Goal: Communication & Community: Answer question/provide support

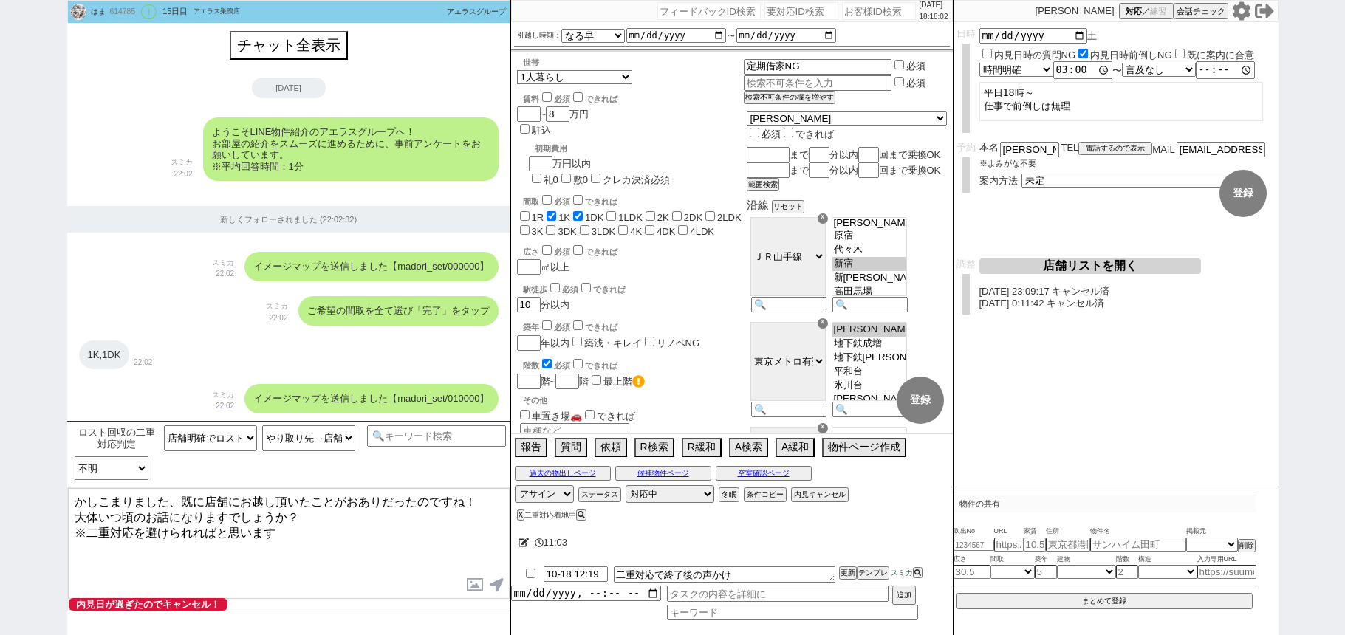
select select "店舗明確でロスト回収元"
select select "やり取り先→店舗（来店済み）"
select select "不明"
select select "13"
select select "0"
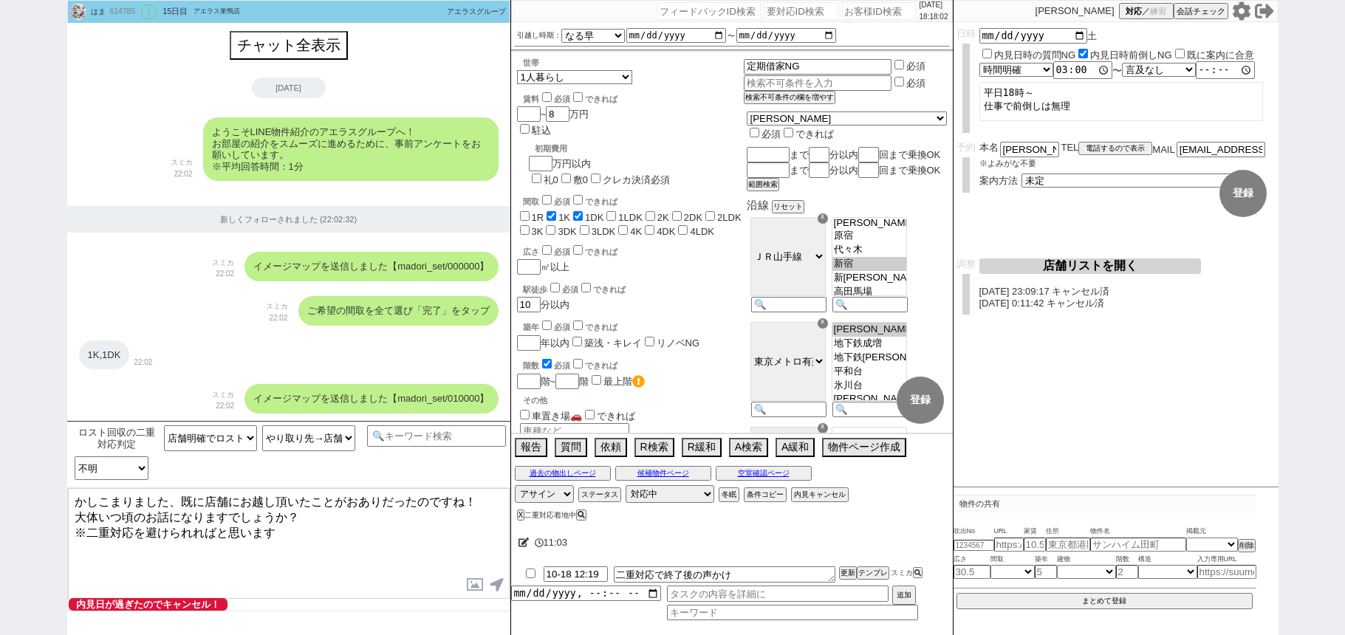
select select "14"
select select "481"
select select "65"
select select "[DATE]"
select select "1"
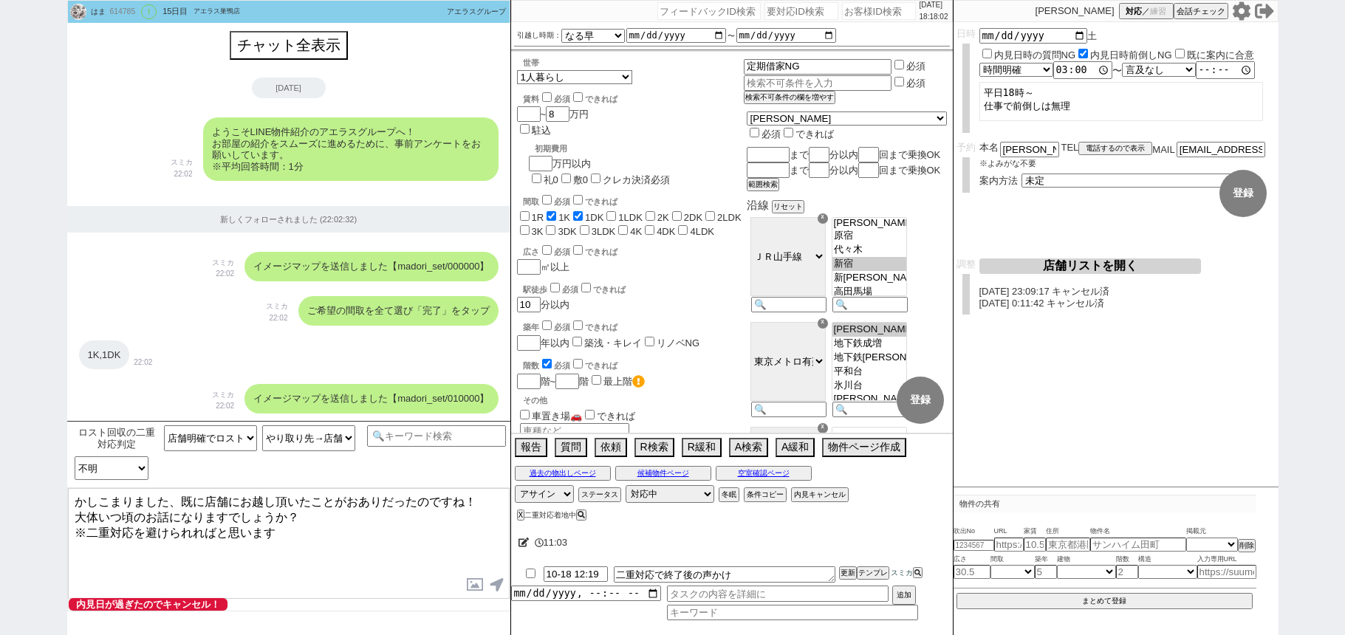
select select
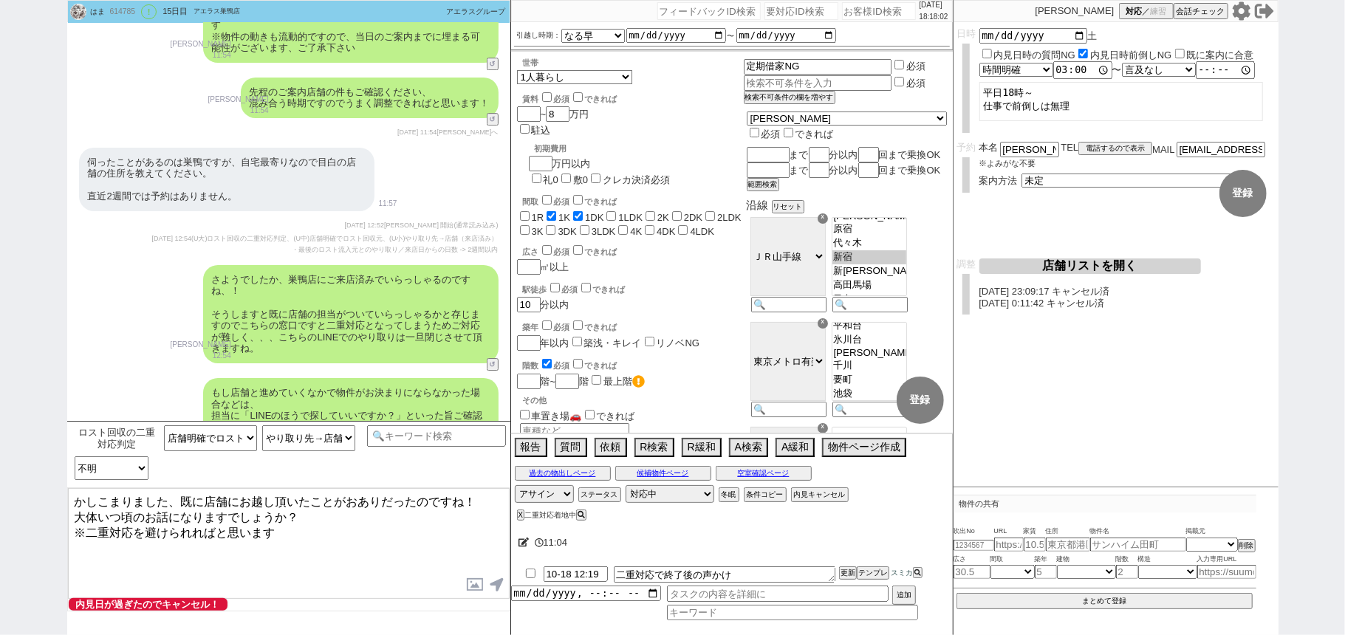
click at [869, 7] on input "number" at bounding box center [879, 11] width 74 height 18
paste input "616694"
type input "616694"
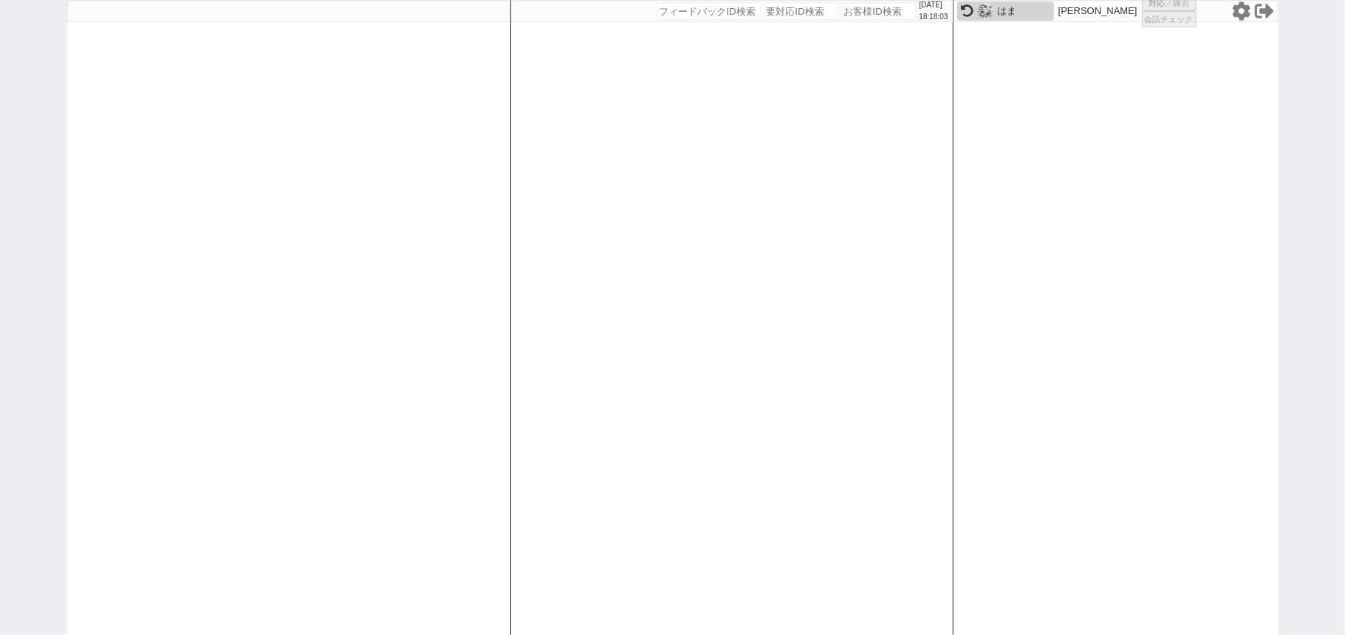
select select "1"
select select "5"
select select
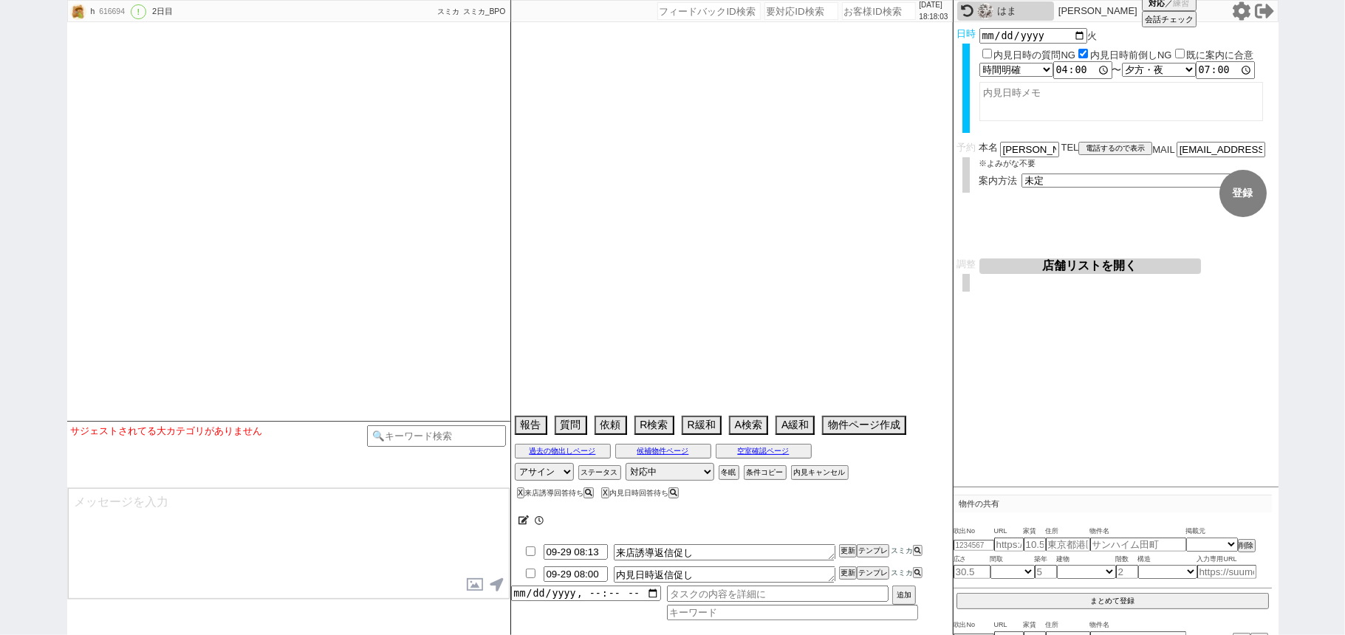
type textarea "28日 18:14 出ない"
select select "2025"
select select "11"
select select "32"
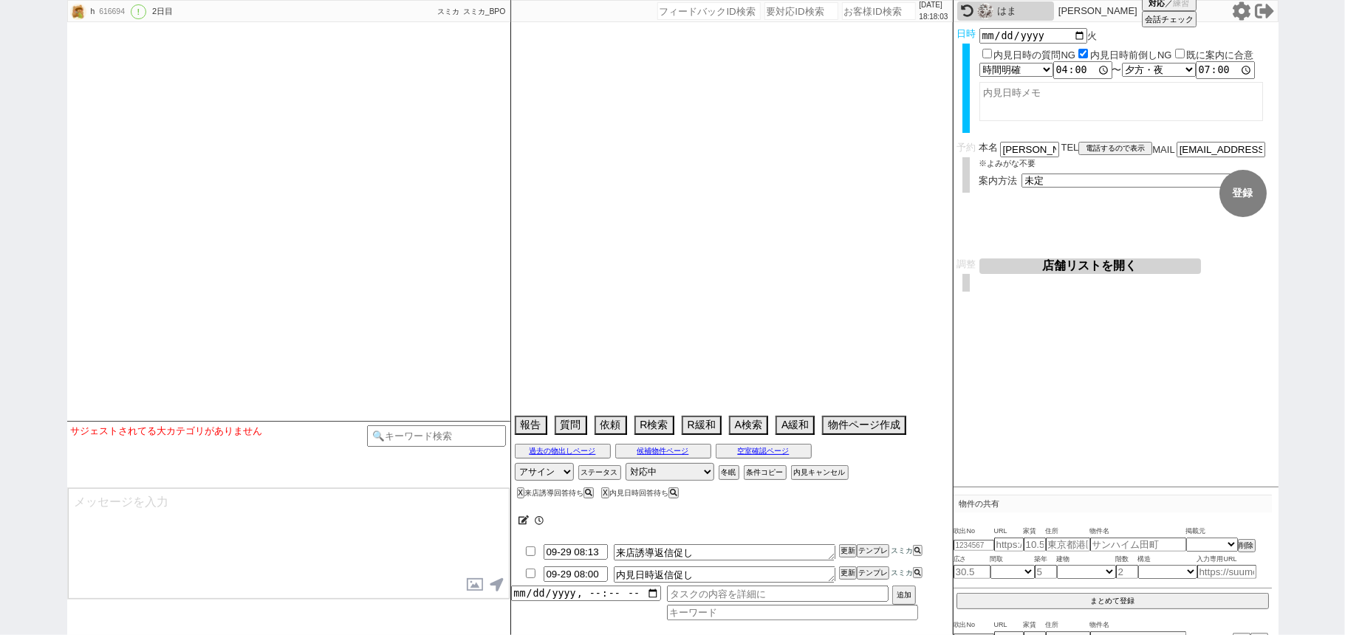
select select "0"
select select "44"
select select "1172"
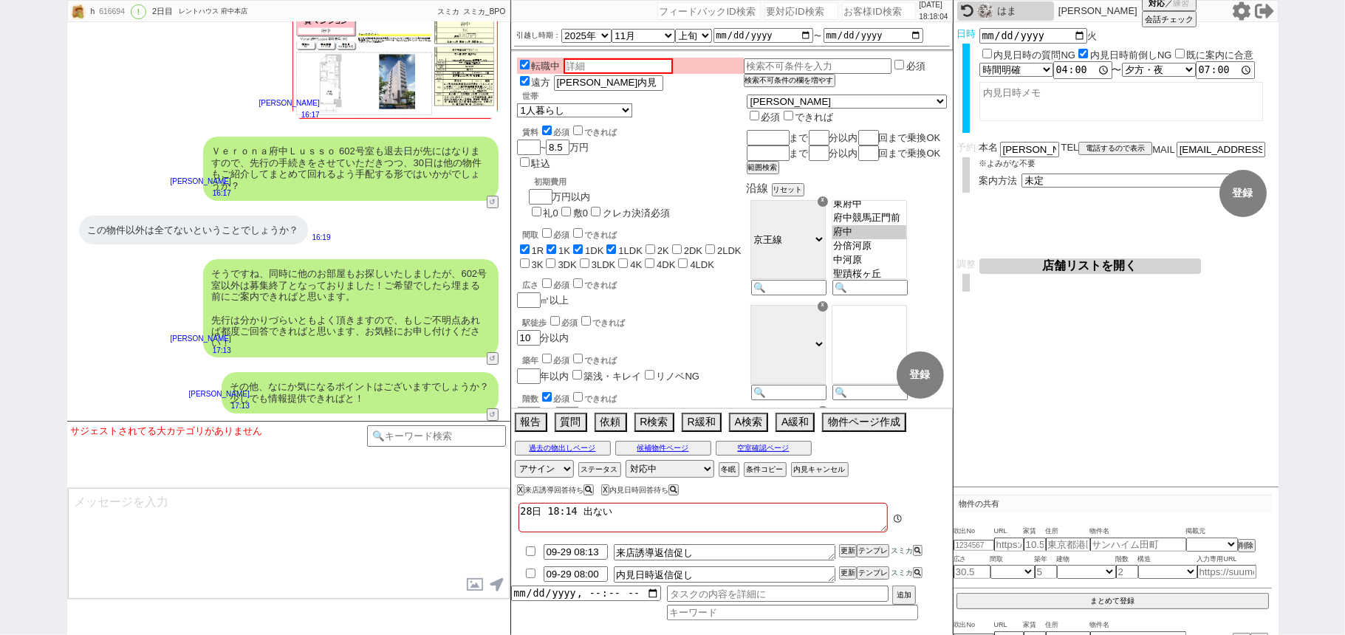
scroll to position [3743, 0]
click at [446, 229] on div "この物件以外は全てないということでしょうか？ 16:19" at bounding box center [288, 230] width 443 height 44
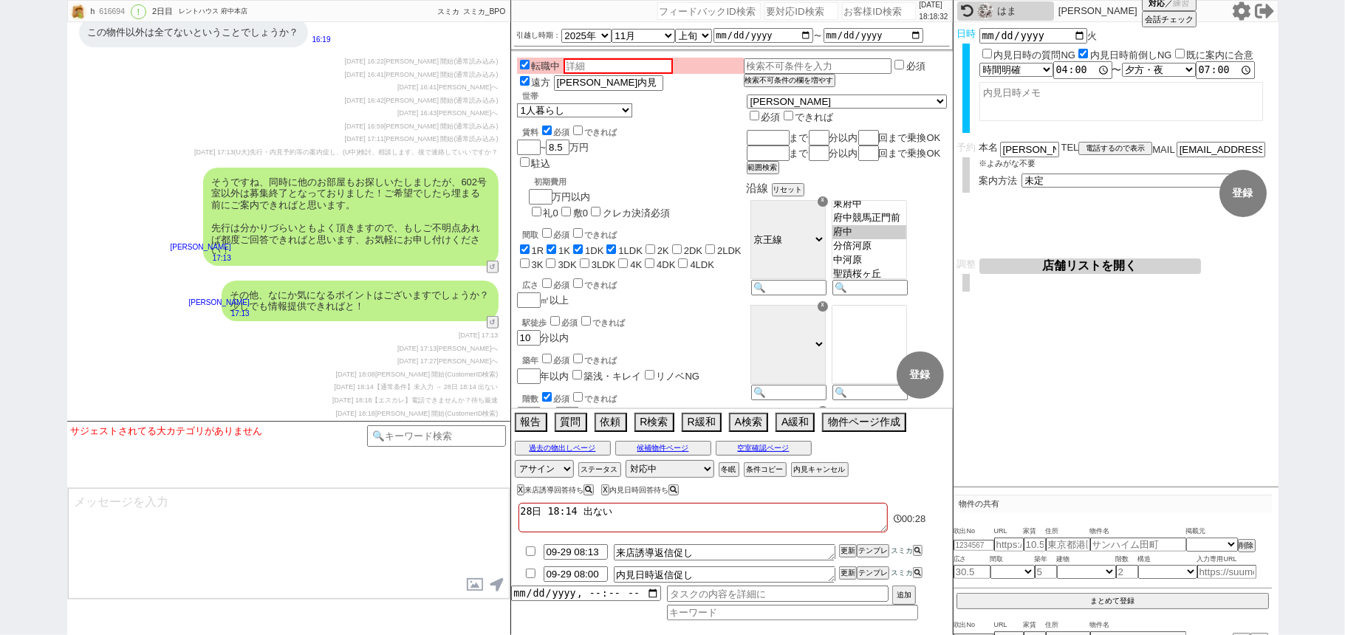
scroll to position [5138, 0]
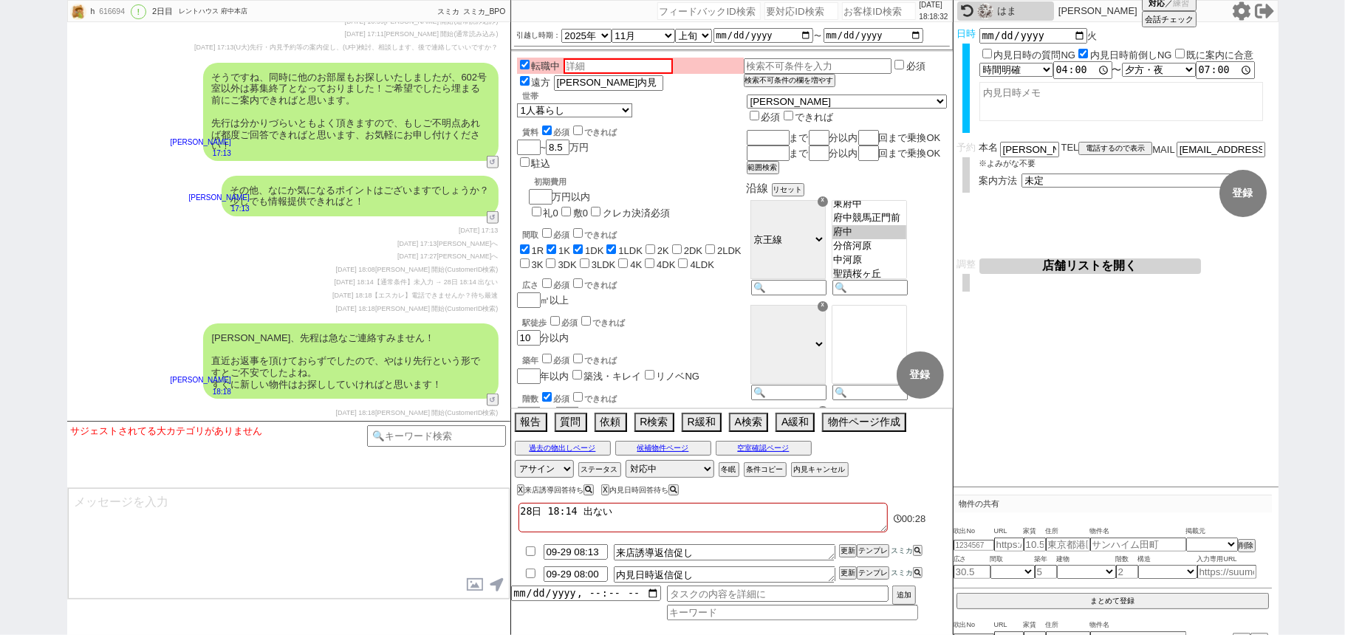
drag, startPoint x: 148, startPoint y: 151, endPoint x: 171, endPoint y: 134, distance: 29.5
click at [148, 151] on div "そうですね、同時に他のお部屋もお探しいたしましたが、602号室以外は募集終了となっておりました！ご希望でしたら埋まる前にご案内できればと思います。 先行は分か…" at bounding box center [288, 111] width 443 height 113
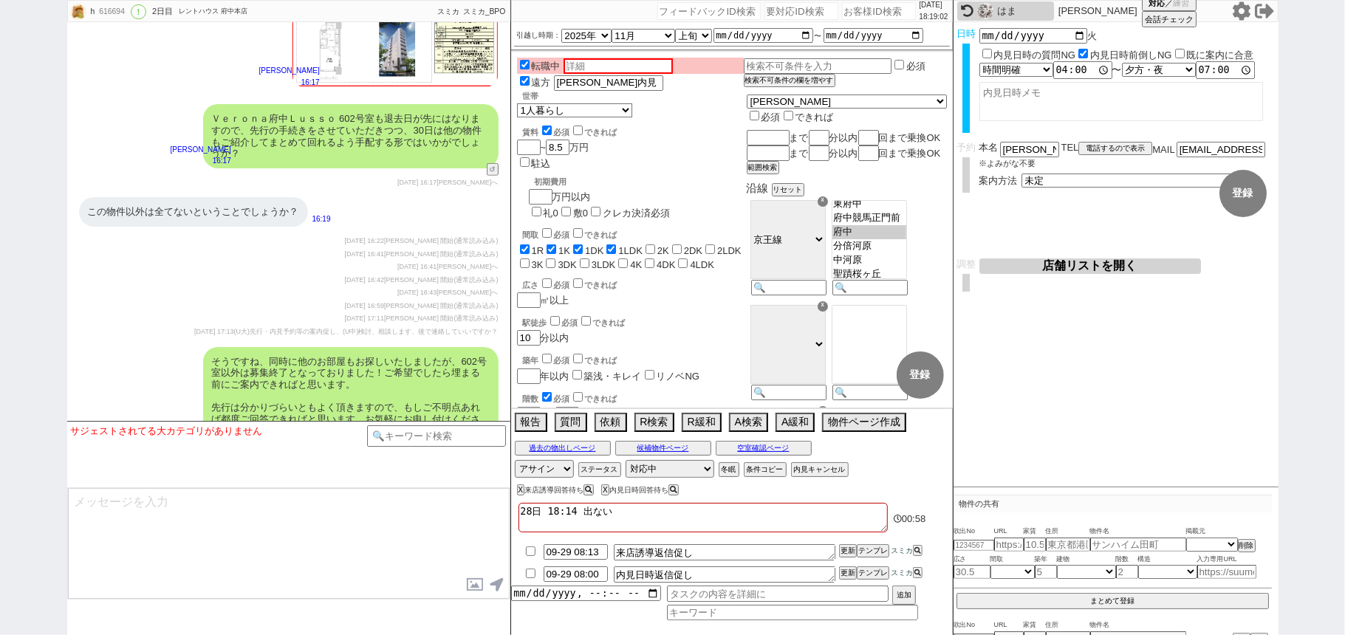
scroll to position [4546, 0]
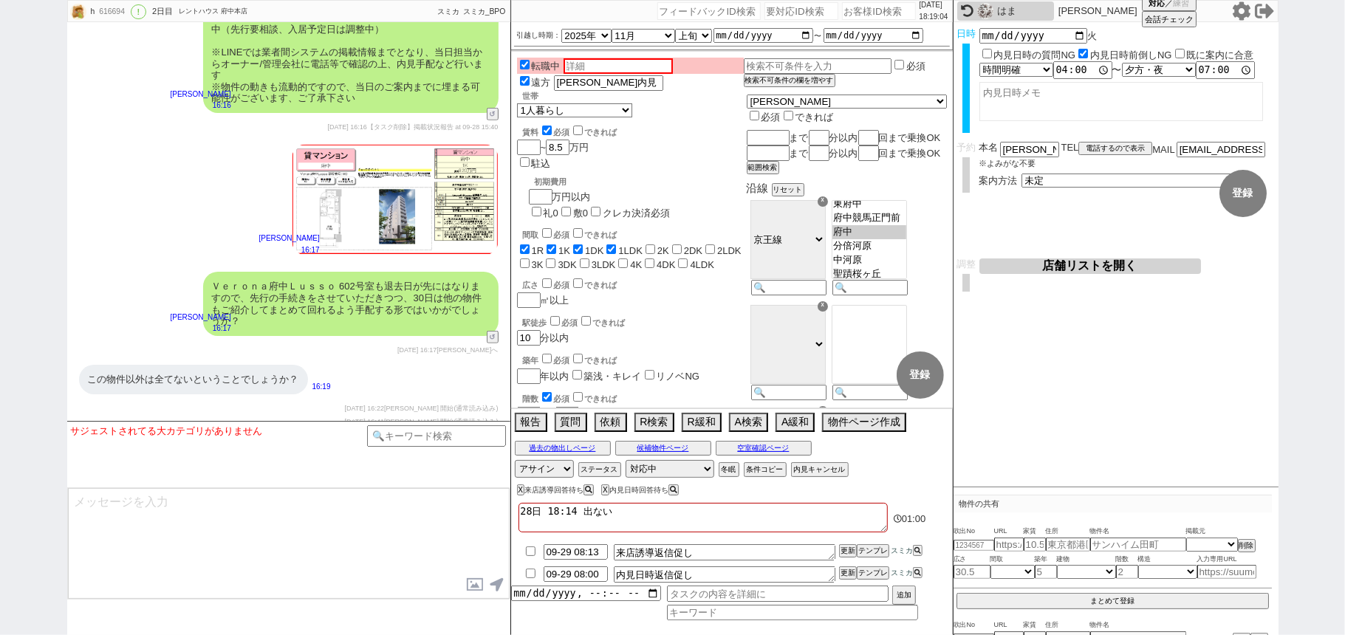
click at [523, 24] on button "☓" at bounding box center [524, 15] width 27 height 30
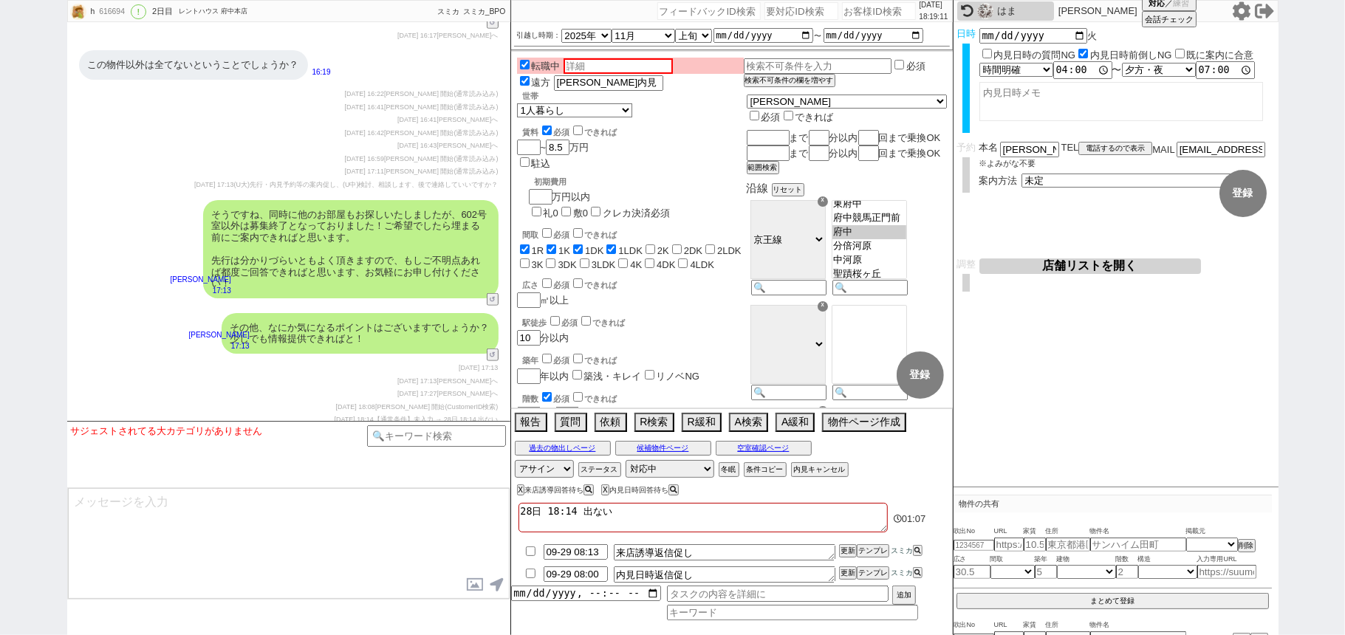
scroll to position [4841, 0]
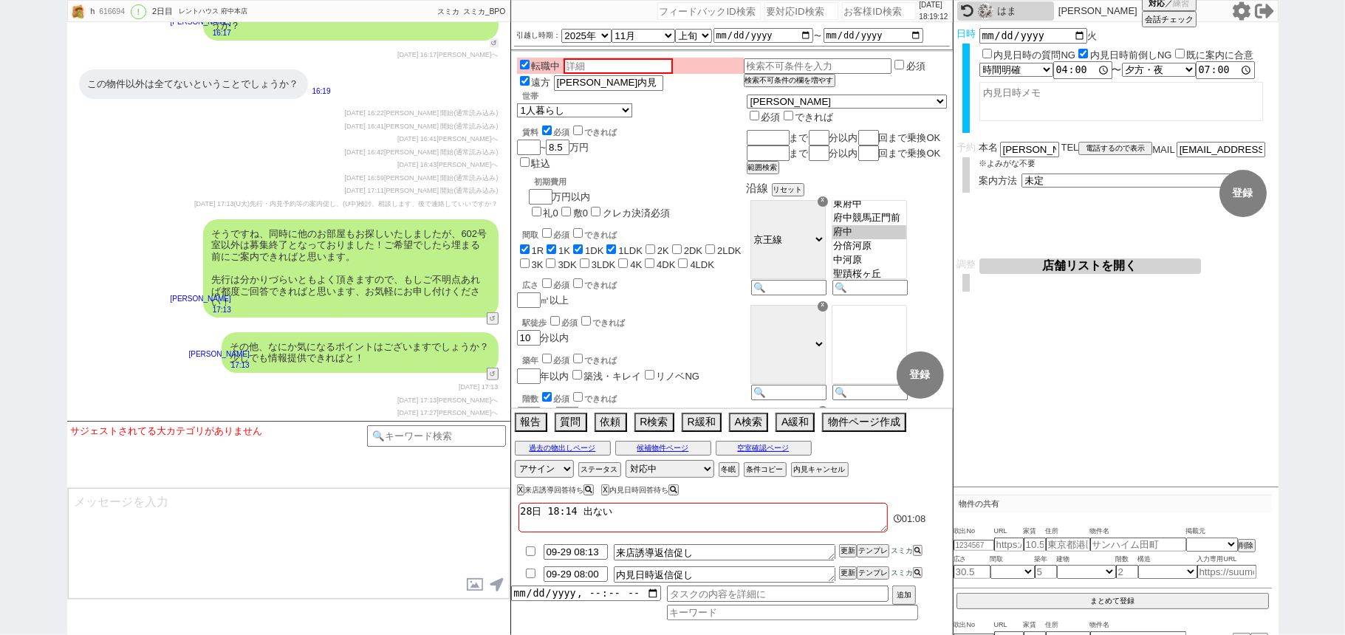
click at [490, 48] on button "↺" at bounding box center [494, 43] width 9 height 10
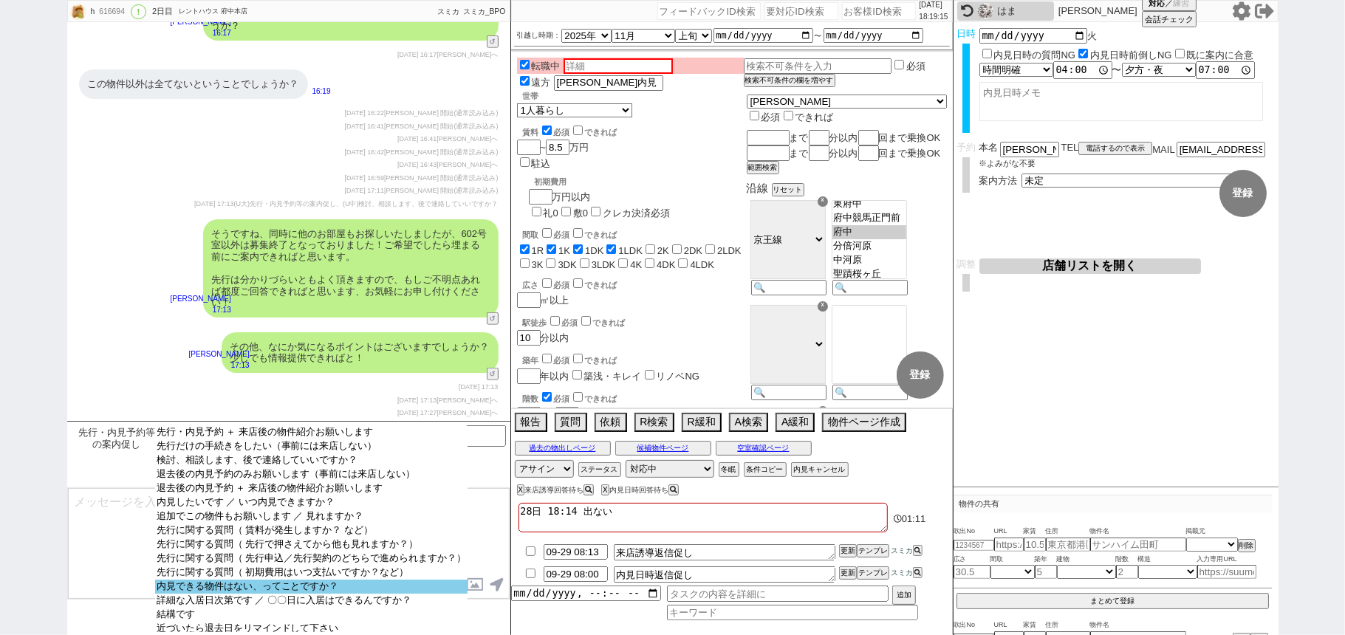
select select "内見できる物件はない、ってことですか？"
click at [321, 594] on option "内見できる物件はない、ってことですか？" at bounding box center [311, 587] width 313 height 14
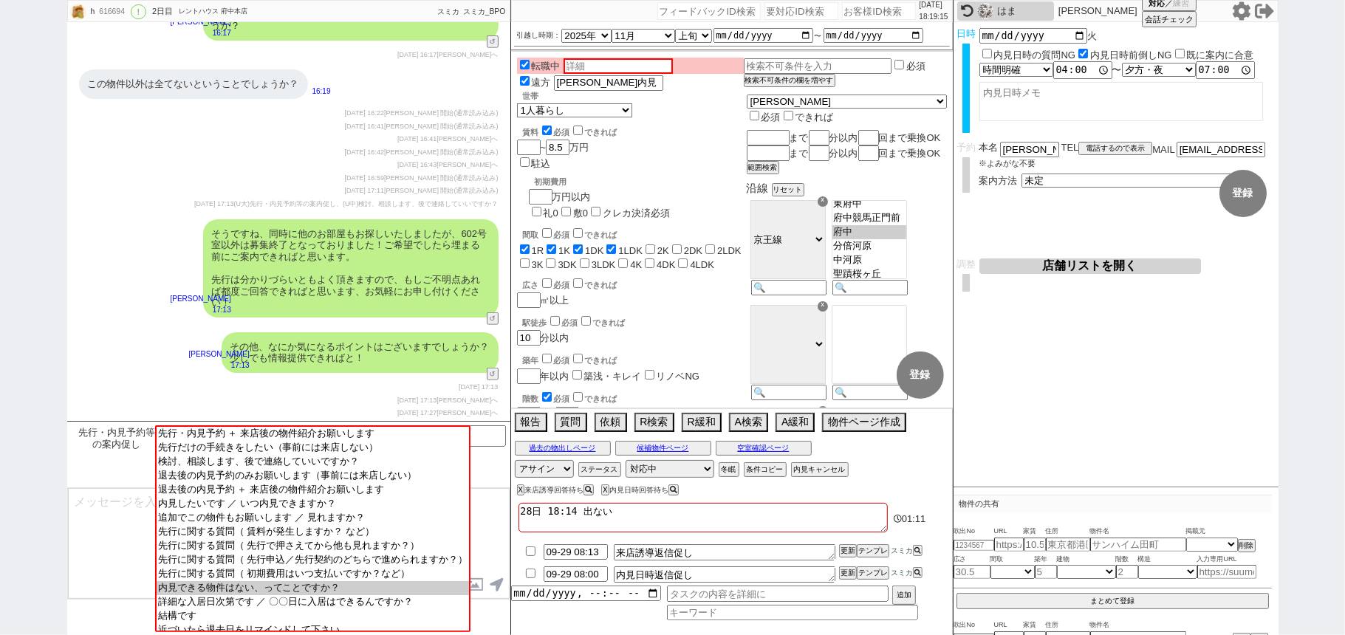
type textarea "居住中で募集が出ているので仰るとおりです！ 前述の形で人気の物件(分譲など)は退去届の制限が早いため、居住中の状態で募集が始まり、居住中の状態で募集が終わりま…"
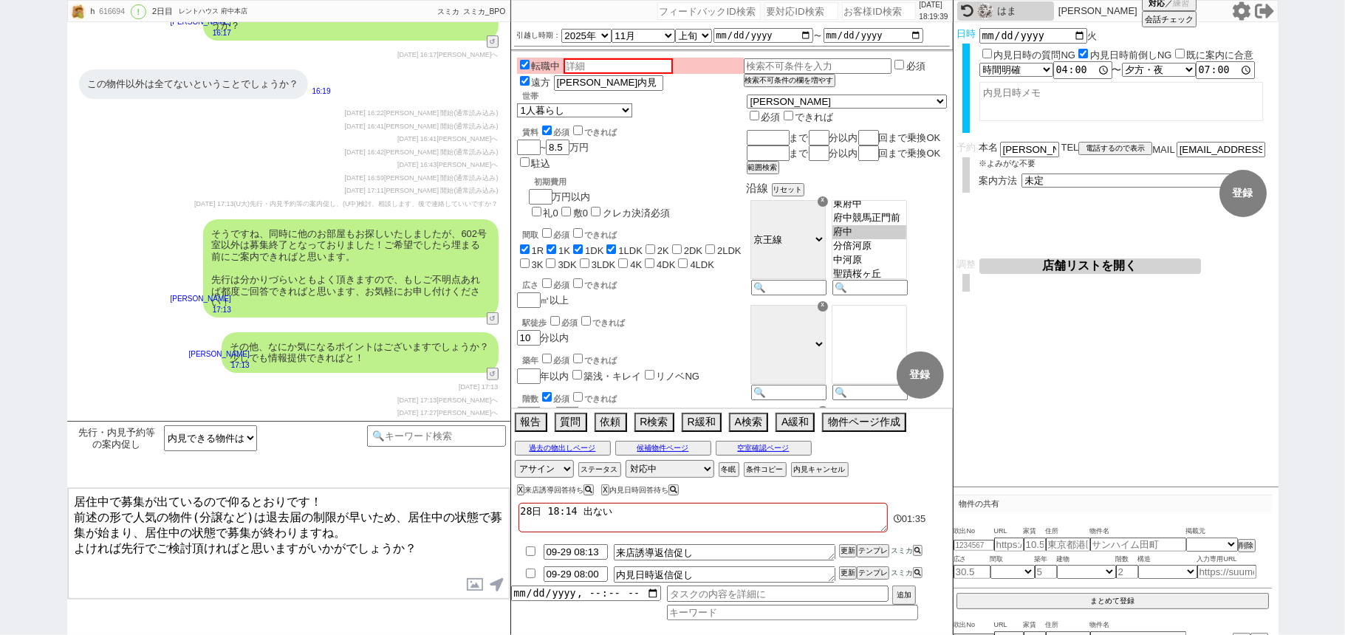
scroll to position [5277, 0]
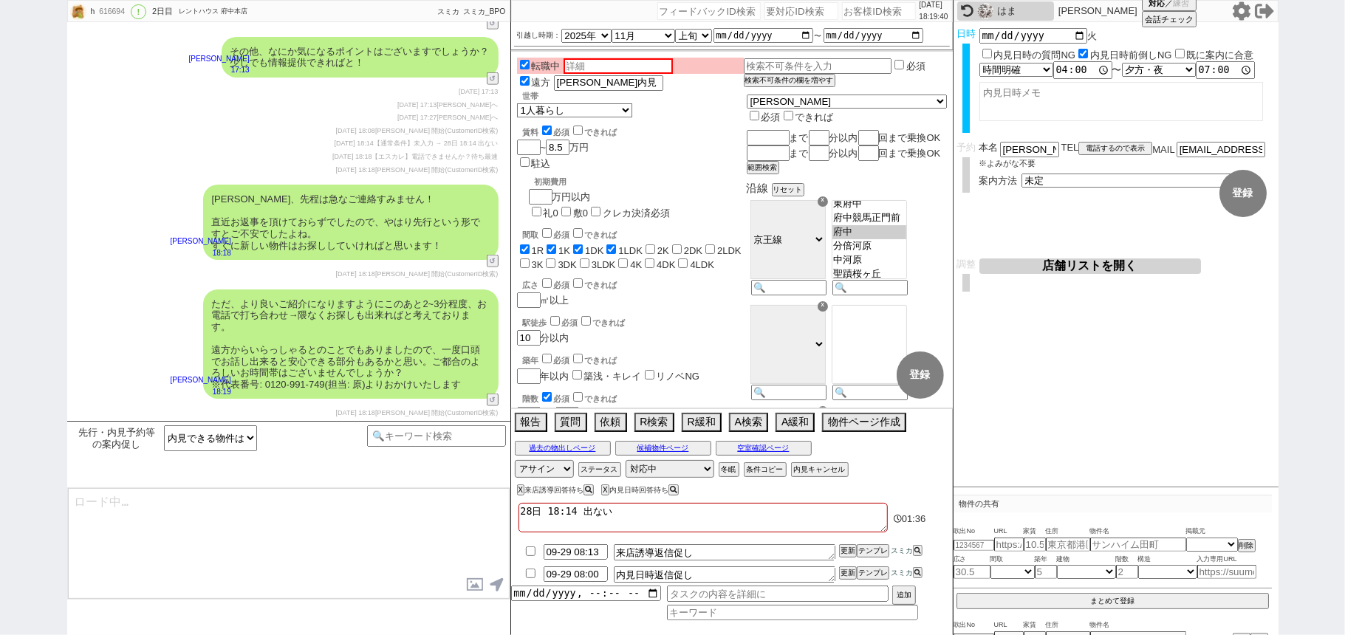
type textarea "@@【@@メッセージは打たず、以下やってください@@】@@ @@【@@次回電話するために、適切な時間で該当の電話タスクを手動で入れて下さい！！その後、cmd+…"
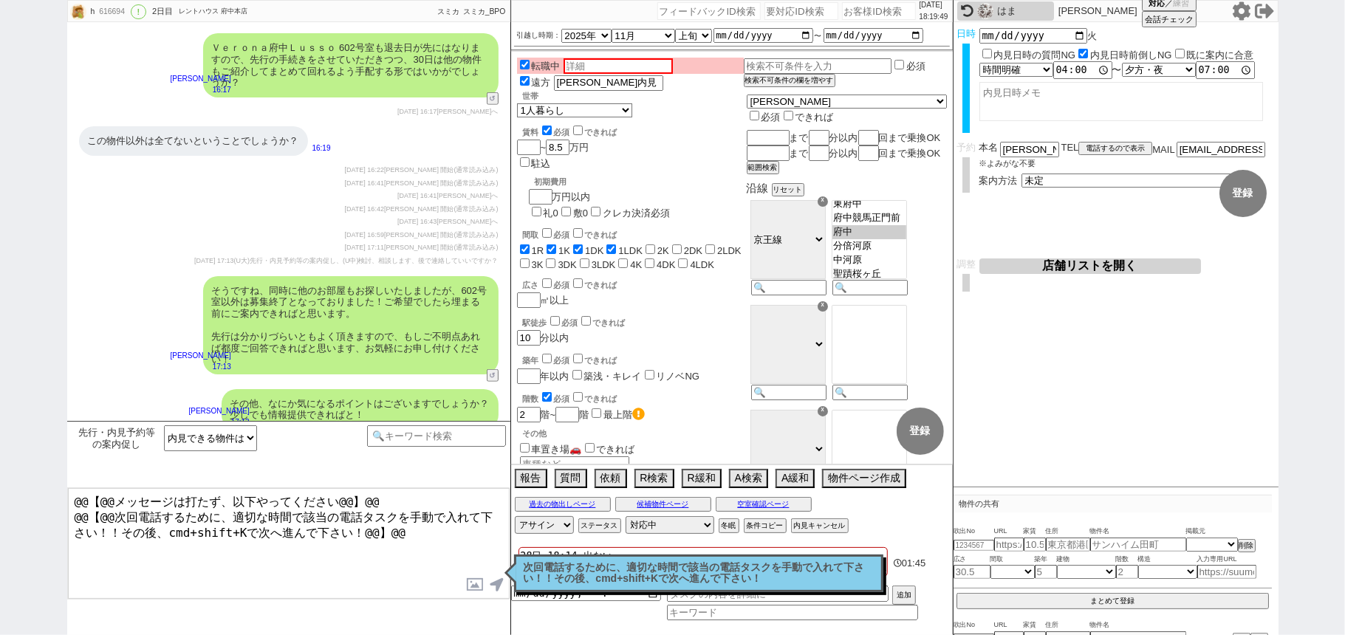
scroll to position [4981, 0]
